Goal: Navigation & Orientation: Understand site structure

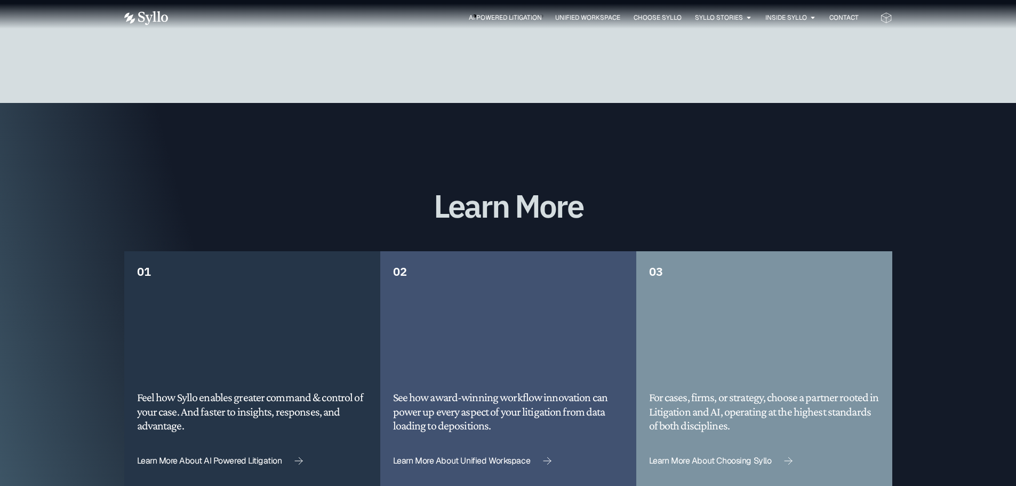
scroll to position [2698, 0]
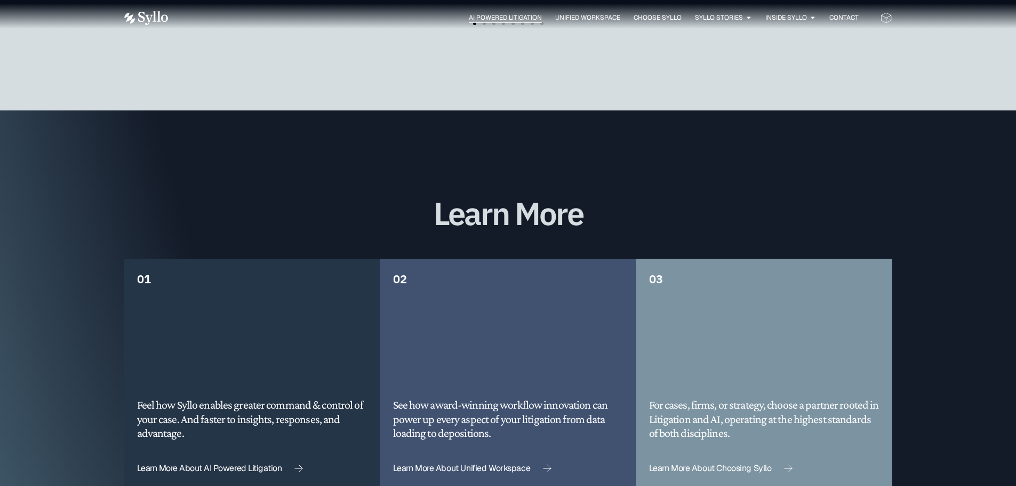
click at [523, 19] on span "AI Powered Litigation" at bounding box center [505, 18] width 73 height 10
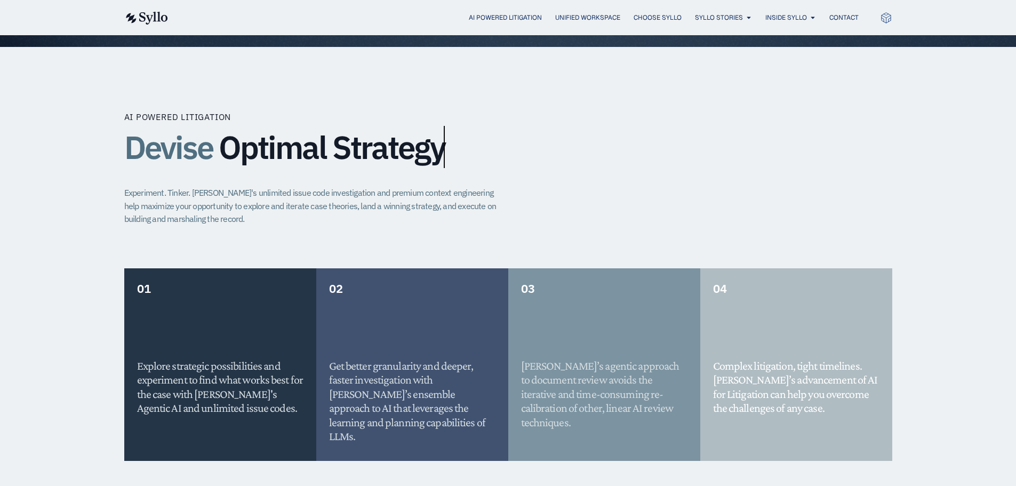
scroll to position [778, 0]
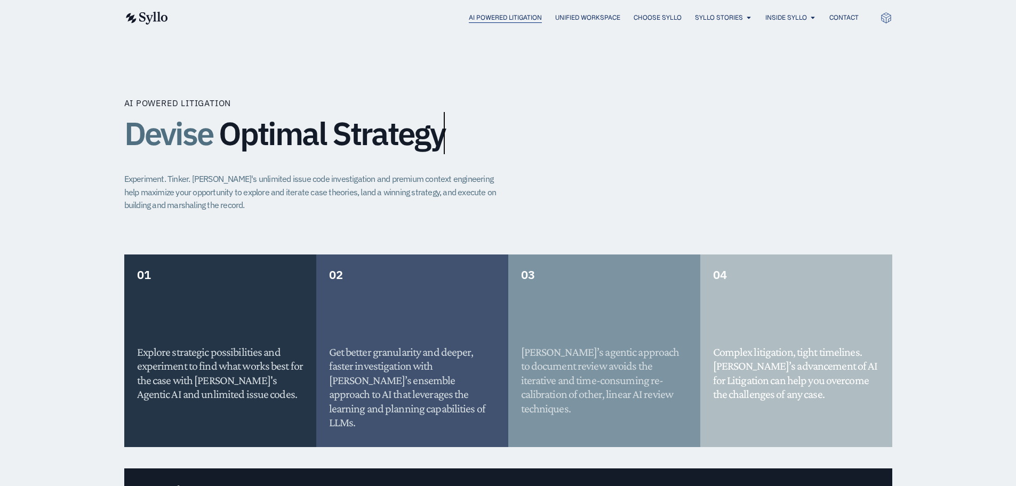
click at [512, 17] on span "AI Powered Litigation" at bounding box center [505, 18] width 73 height 10
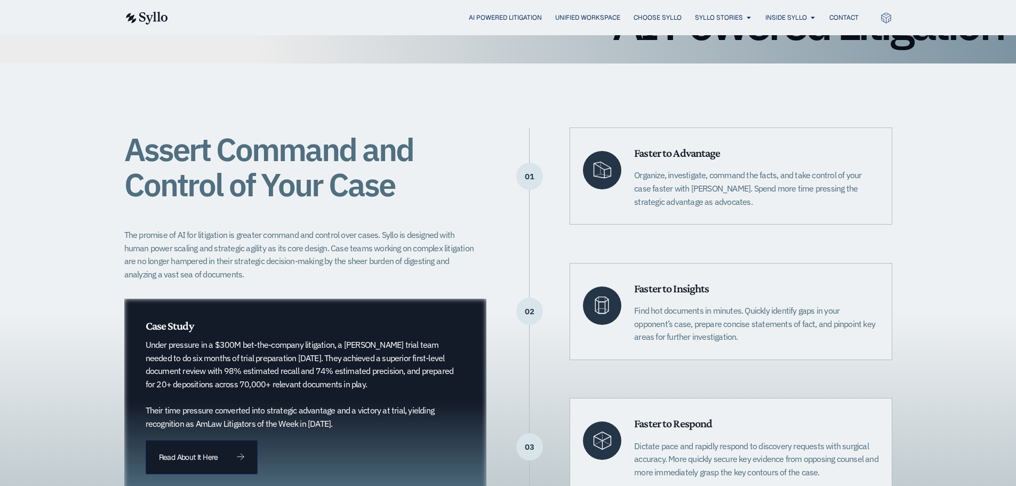
scroll to position [3182, 0]
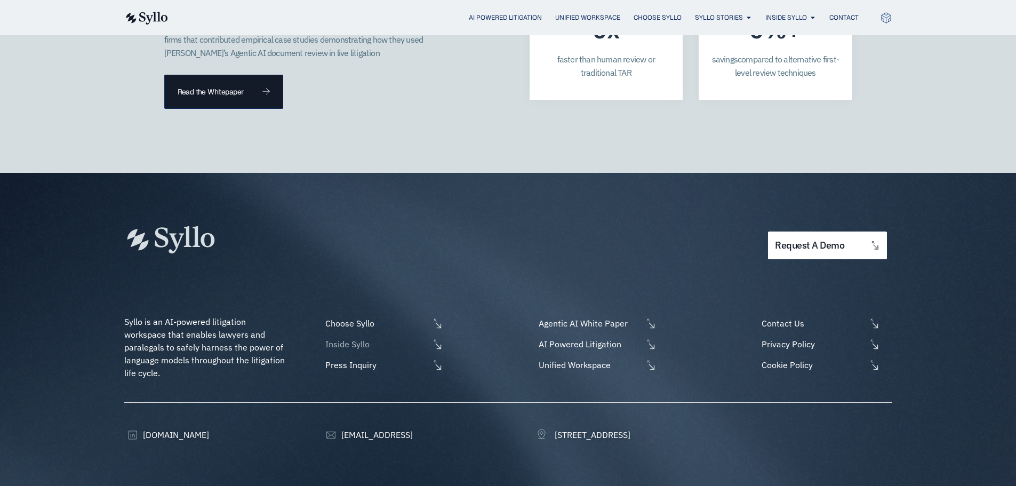
click at [385, 338] on span "Inside Syllo" at bounding box center [376, 344] width 107 height 13
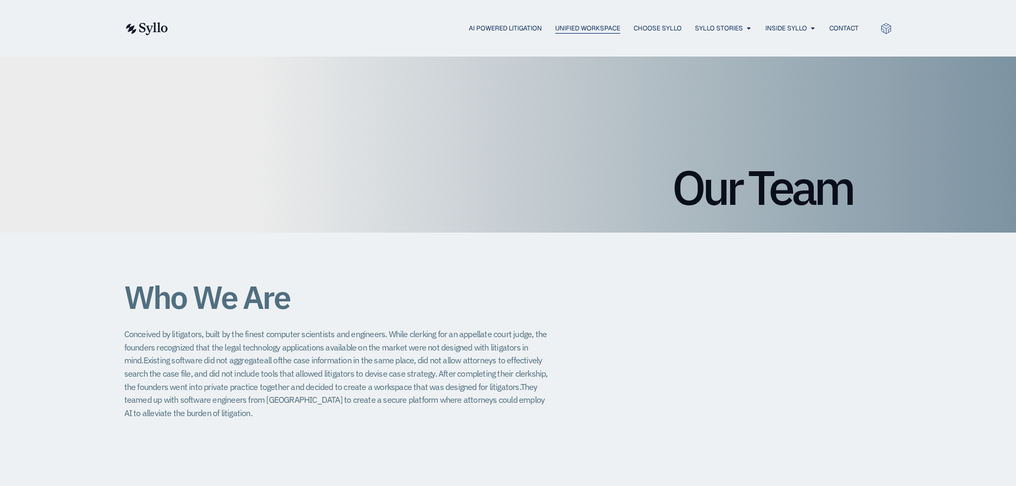
click at [589, 30] on span "Unified Workspace" at bounding box center [587, 28] width 65 height 10
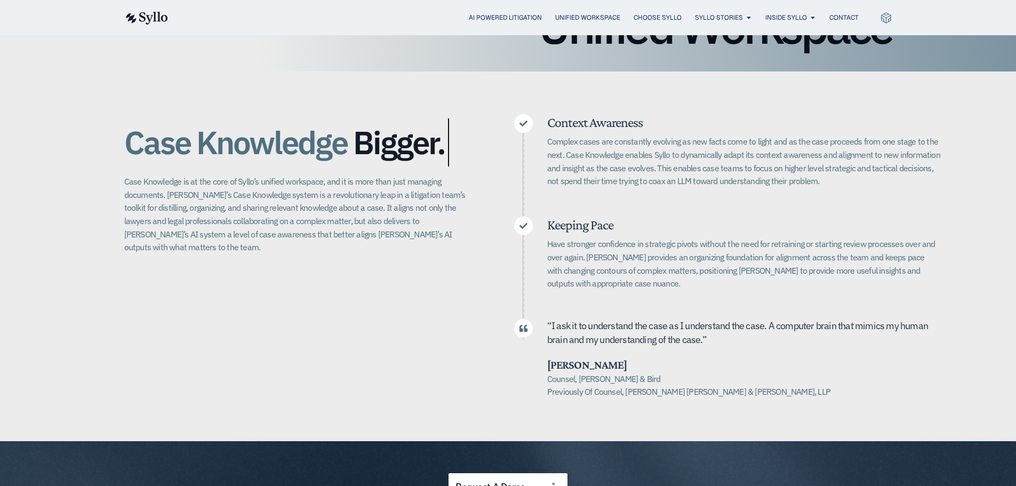
scroll to position [2675, 0]
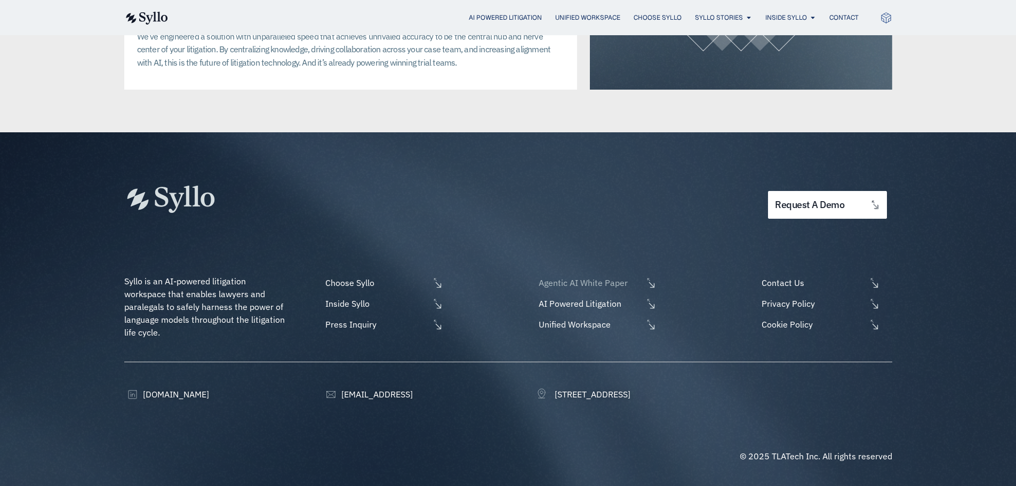
click at [593, 277] on span "Agentic AI White Paper" at bounding box center [589, 282] width 107 height 13
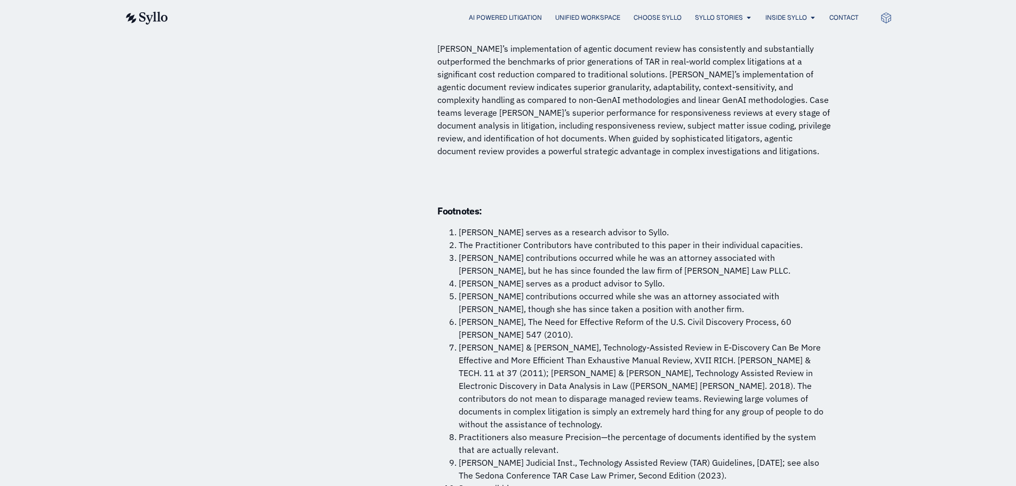
scroll to position [8112, 0]
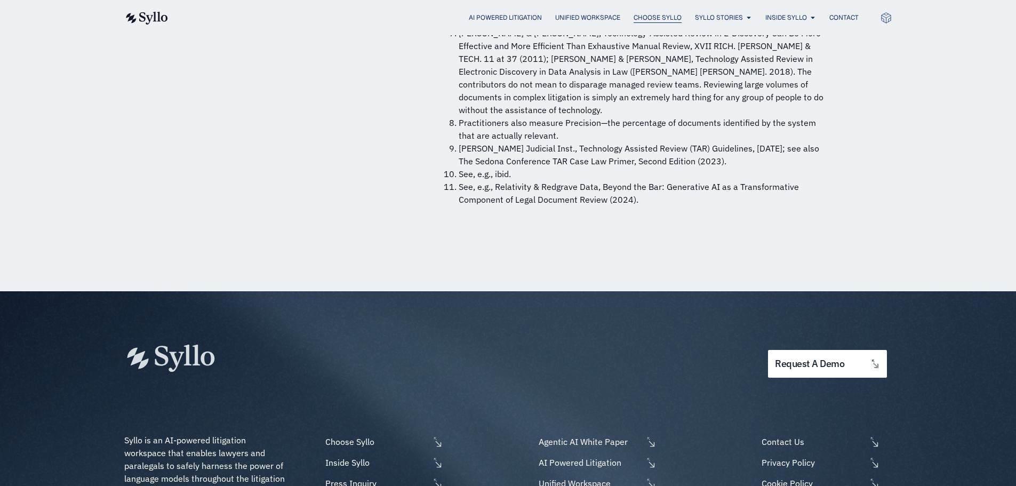
click at [634, 21] on span "Choose Syllo" at bounding box center [658, 18] width 48 height 10
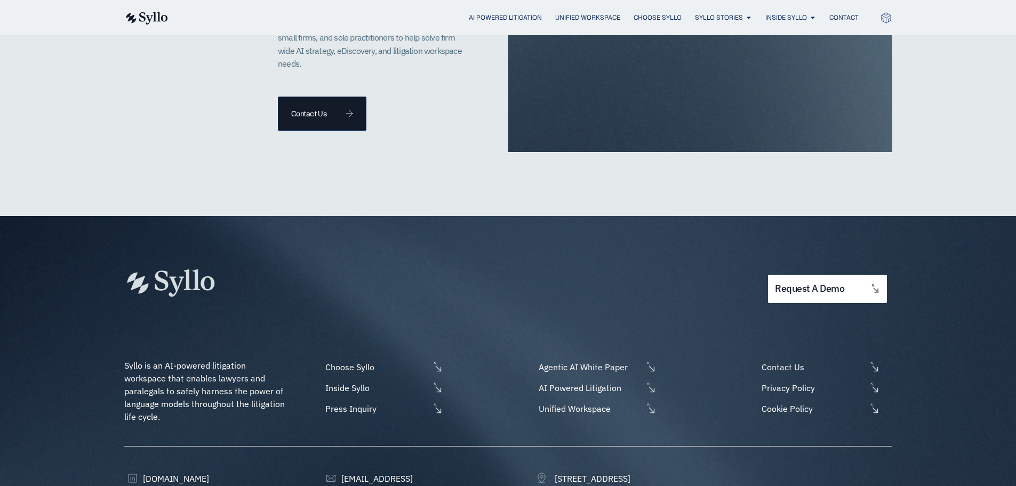
scroll to position [2628, 0]
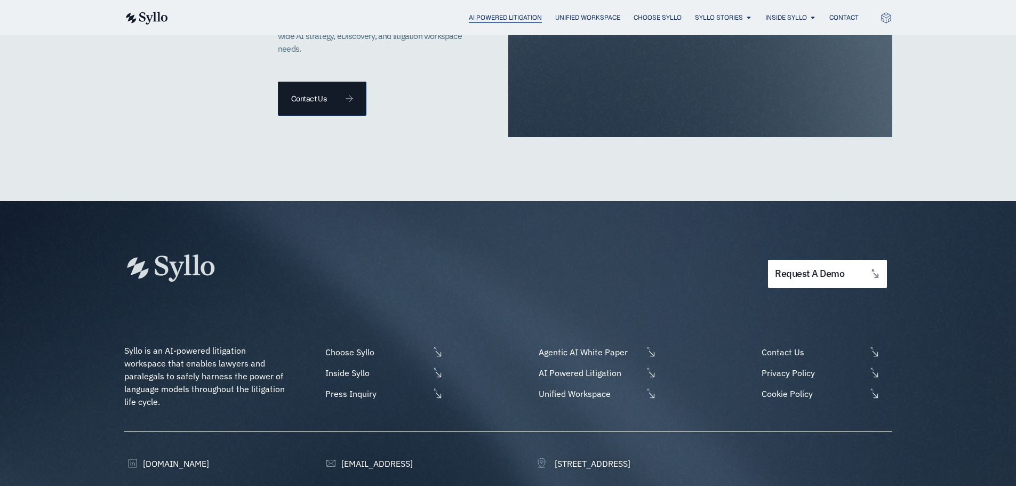
click at [494, 20] on span "AI Powered Litigation" at bounding box center [505, 18] width 73 height 10
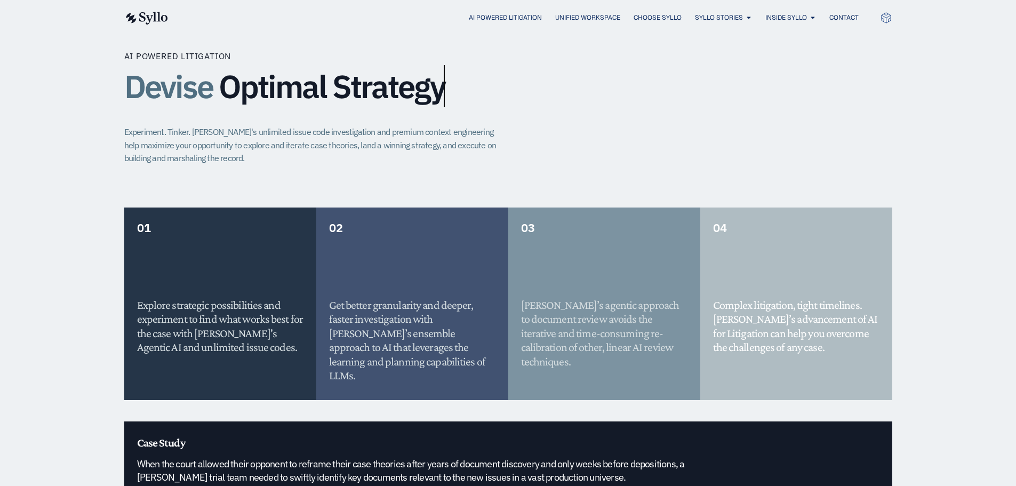
scroll to position [824, 0]
